Goal: Register for event/course

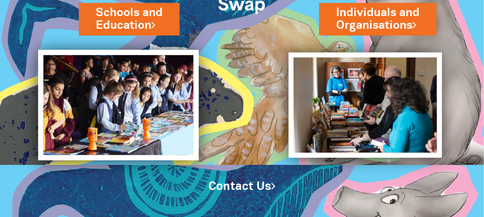
click at [135, 108] on img at bounding box center [118, 105] width 161 height 111
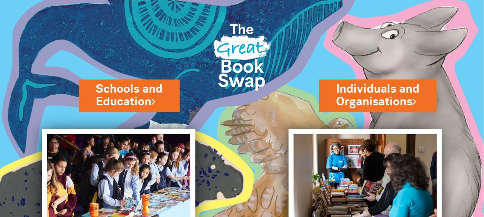
click at [242, 49] on img at bounding box center [242, 55] width 68 height 90
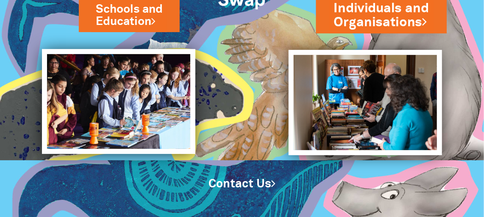
scroll to position [81, 0]
click at [365, 14] on link "Individuals and Organisations" at bounding box center [381, 16] width 95 height 32
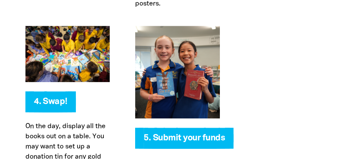
scroll to position [2090, 0]
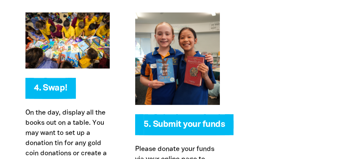
click at [67, 37] on img at bounding box center [67, 40] width 84 height 56
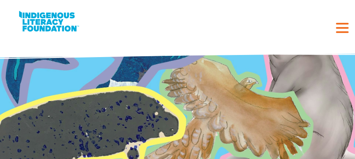
select select "AU"
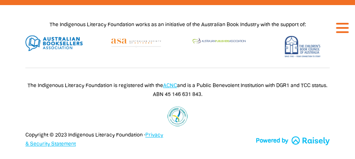
scroll to position [3478, 0]
